Goal: Find contact information: Find contact information

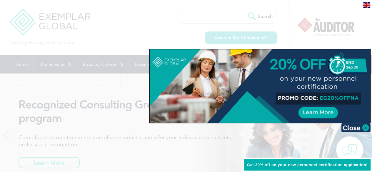
click at [155, 9] on div at bounding box center [186, 86] width 372 height 172
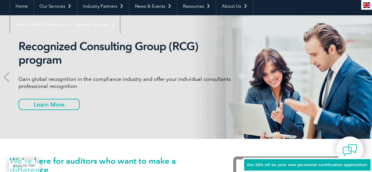
scroll to position [59, 0]
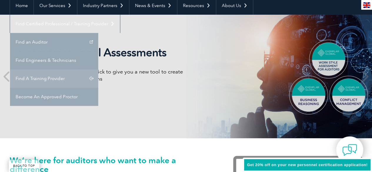
click at [98, 69] on link "Find A Training Provider" at bounding box center [54, 78] width 88 height 18
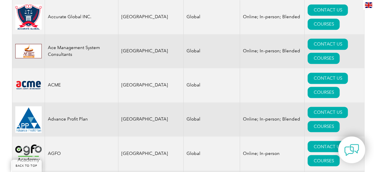
scroll to position [382, 0]
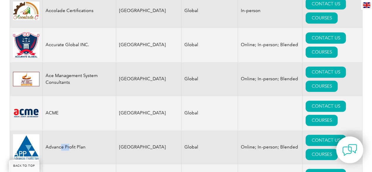
drag, startPoint x: 69, startPoint y: 64, endPoint x: 55, endPoint y: 64, distance: 13.8
click at [55, 130] on td "Advance Profit Plan" at bounding box center [78, 147] width 73 height 34
click at [34, 134] on img at bounding box center [26, 147] width 26 height 26
drag, startPoint x: 173, startPoint y: 68, endPoint x: 196, endPoint y: 63, distance: 23.7
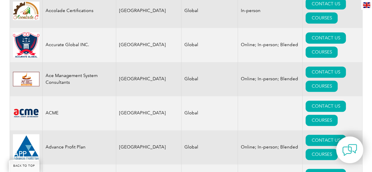
click at [181, 130] on td "Global" at bounding box center [209, 147] width 56 height 34
click at [337, 149] on link "COURSES" at bounding box center [321, 154] width 32 height 11
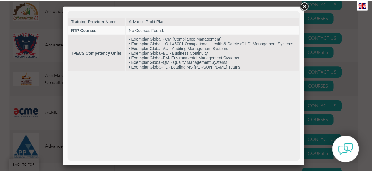
scroll to position [0, 0]
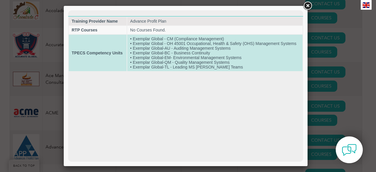
click at [182, 62] on td "• Exemplar Global - CM (Compliance Management) • Exemplar Global - OH 45001 Occ…" at bounding box center [214, 53] width 175 height 36
click at [145, 56] on td "• Exemplar Global - CM (Compliance Management) • Exemplar Global - OH 45001 Occ…" at bounding box center [214, 53] width 175 height 36
drag, startPoint x: 152, startPoint y: 69, endPoint x: 155, endPoint y: 66, distance: 4.0
click at [155, 67] on td "• Exemplar Global - CM (Compliance Management) • Exemplar Global - OH 45001 Occ…" at bounding box center [214, 53] width 175 height 36
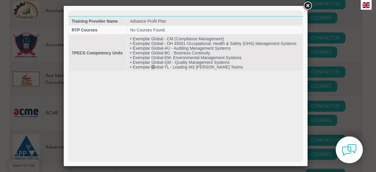
click at [309, 6] on link at bounding box center [307, 6] width 11 height 11
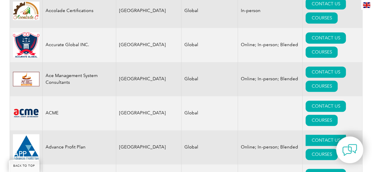
click at [305, 135] on link "CONTACT US" at bounding box center [325, 140] width 40 height 11
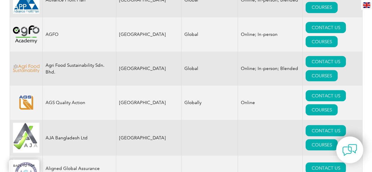
scroll to position [558, 0]
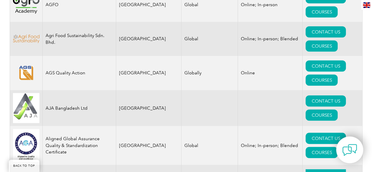
click at [305, 169] on link "CONTACT US" at bounding box center [325, 174] width 40 height 11
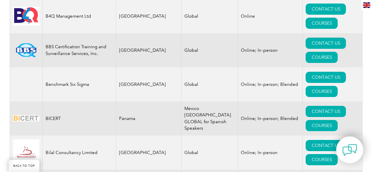
scroll to position [1058, 0]
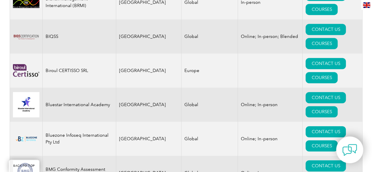
scroll to position [1264, 0]
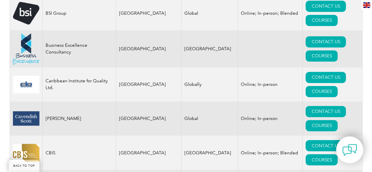
scroll to position [1528, 0]
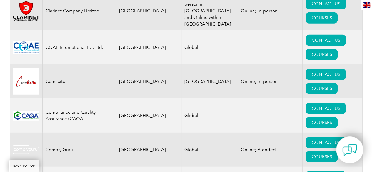
scroll to position [1940, 0]
